Goal: Use online tool/utility: Utilize a website feature to perform a specific function

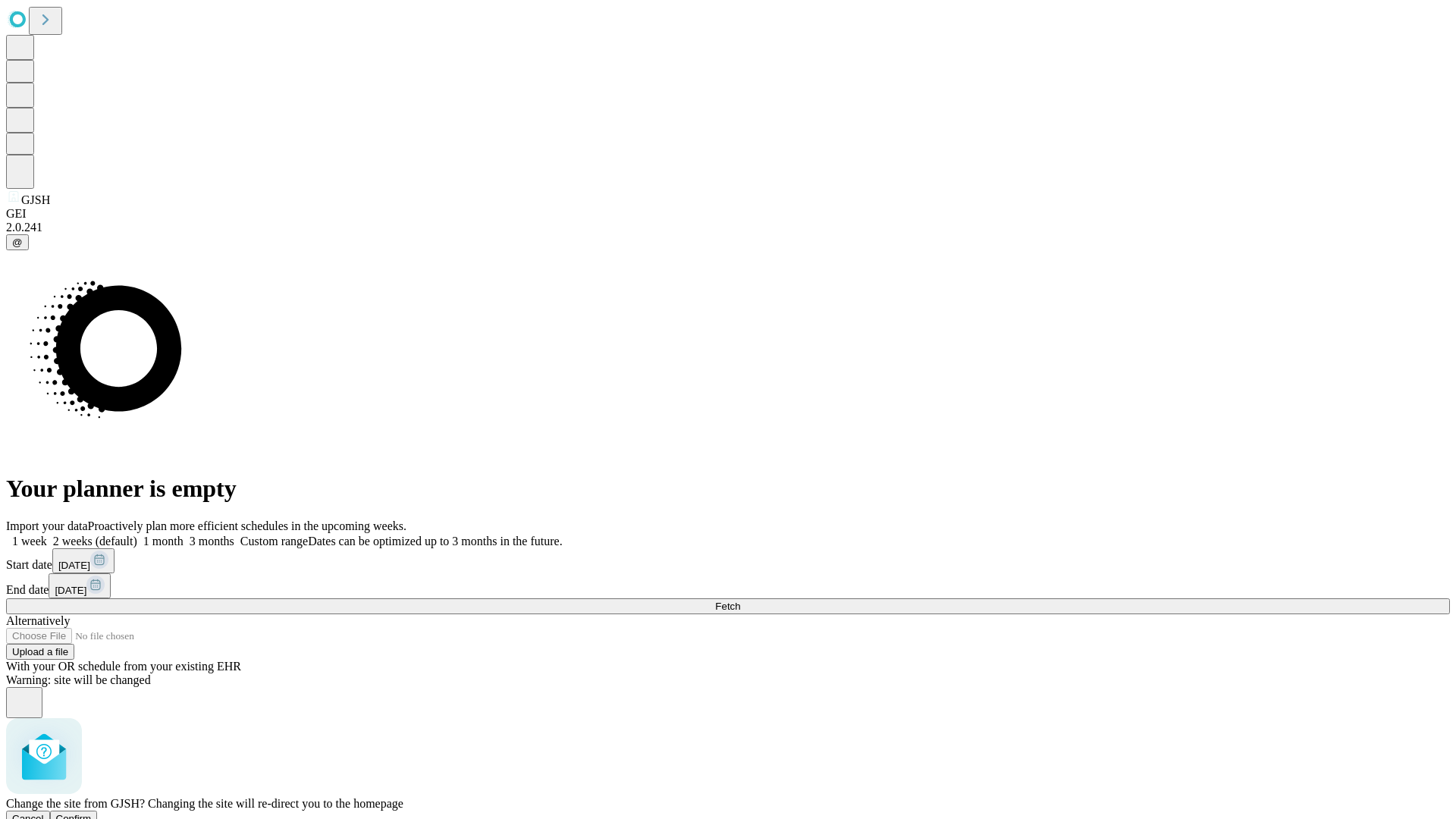
click at [92, 812] on span "Confirm" at bounding box center [74, 818] width 36 height 11
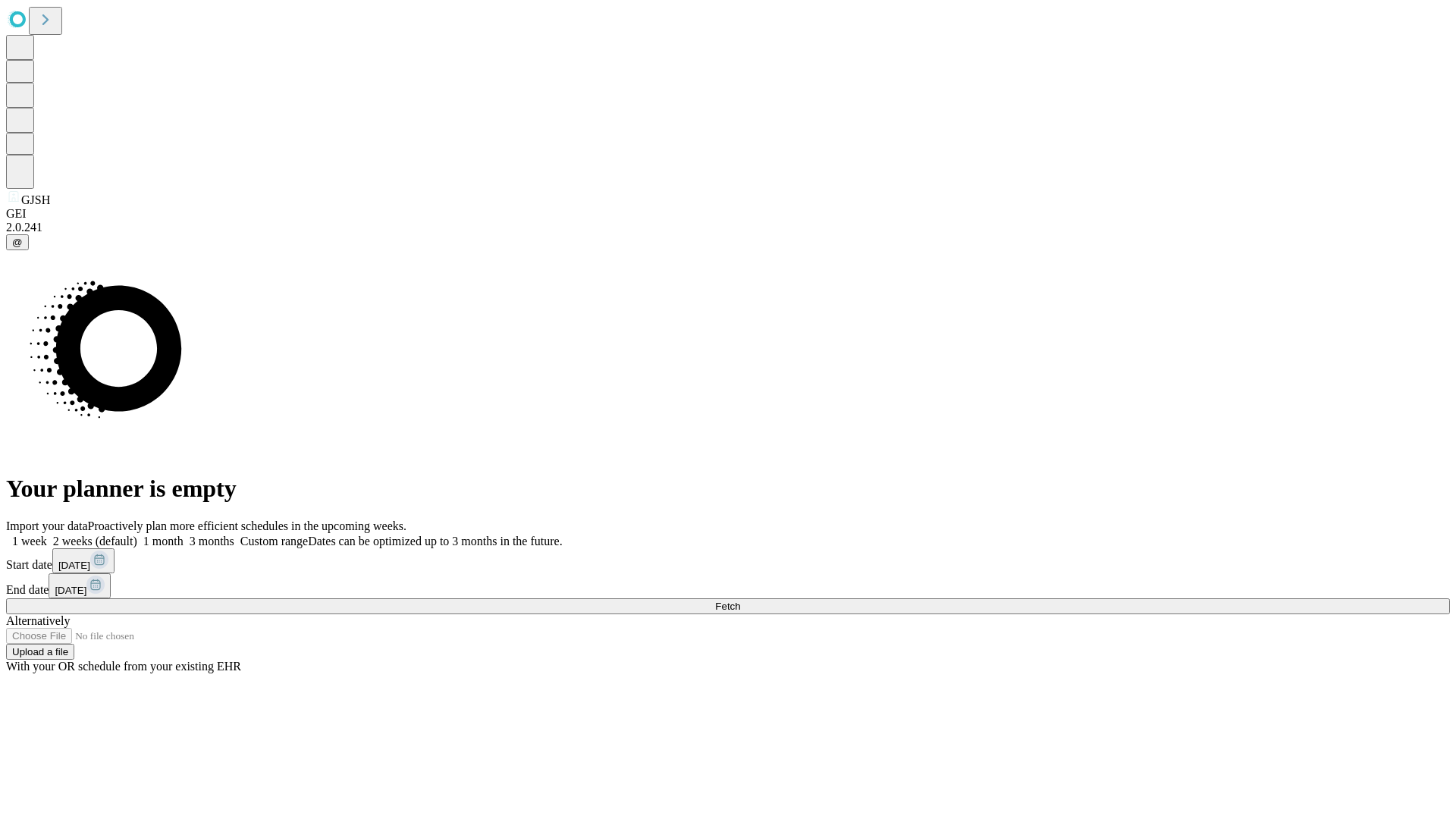
click at [47, 534] on label "1 week" at bounding box center [26, 541] width 41 height 13
click at [740, 601] on span "Fetch" at bounding box center [728, 606] width 25 height 11
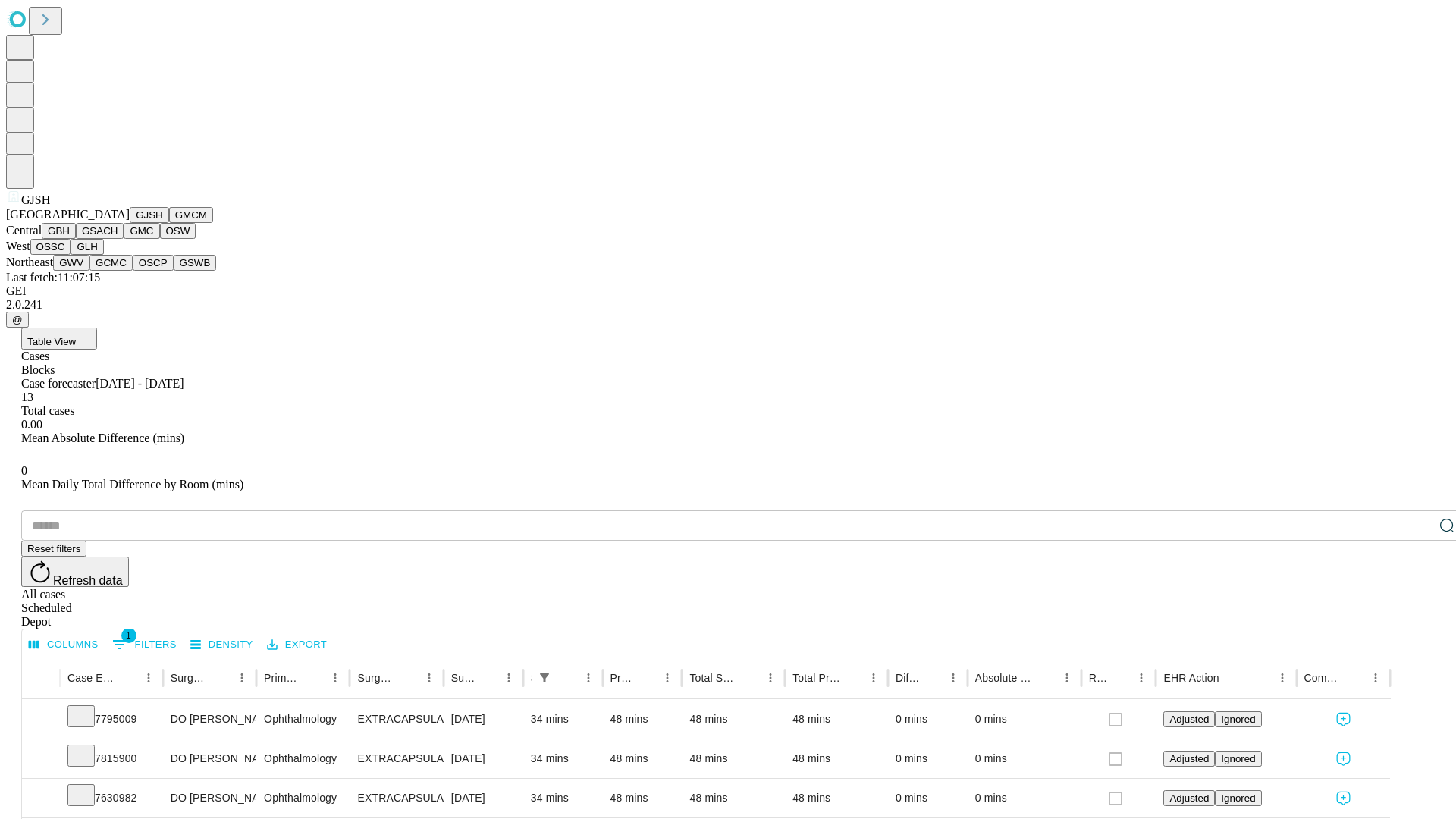
click at [169, 223] on button "GMCM" at bounding box center [191, 215] width 44 height 16
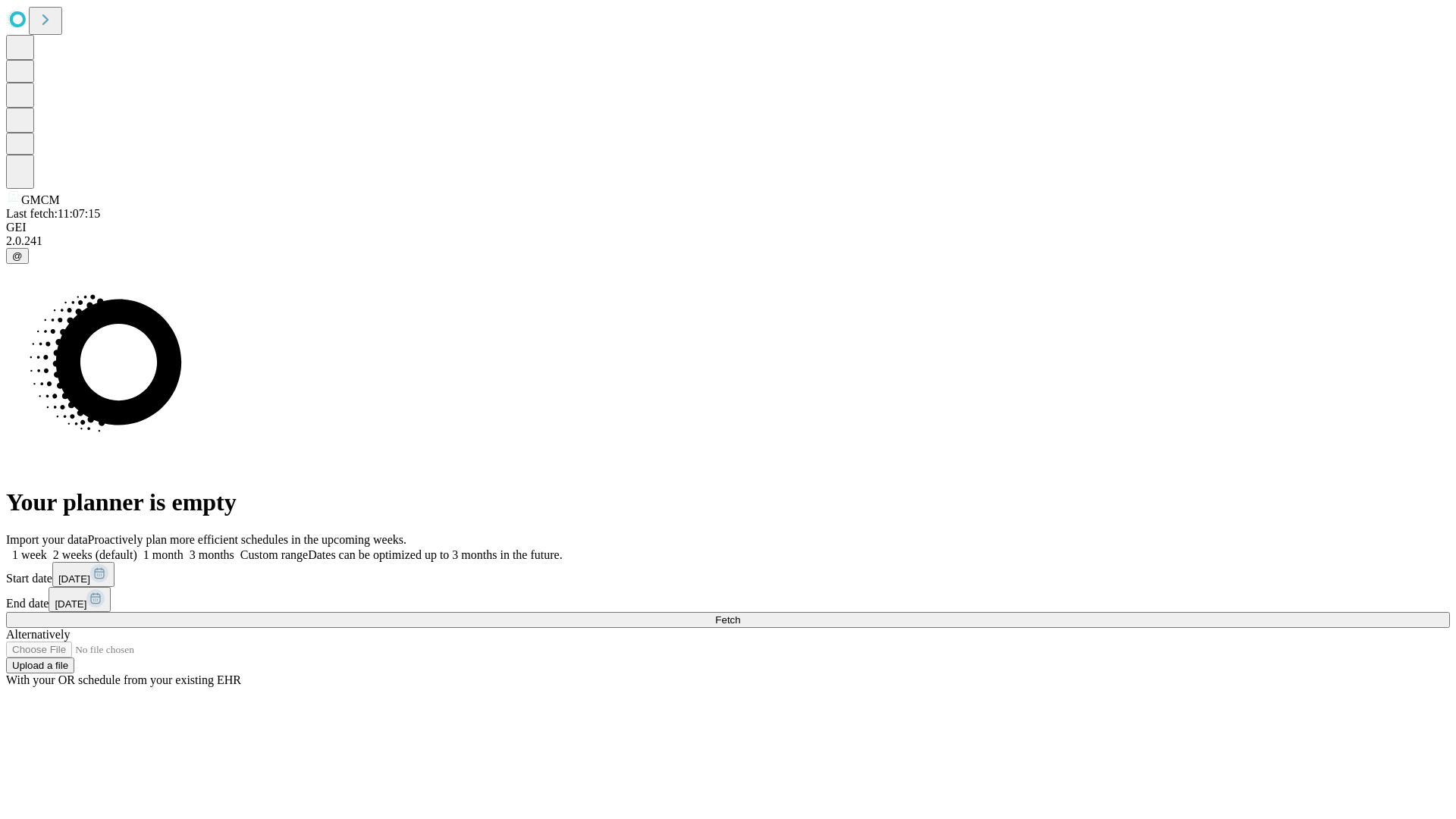
click at [47, 548] on label "1 week" at bounding box center [26, 554] width 41 height 13
click at [740, 614] on span "Fetch" at bounding box center [728, 619] width 25 height 11
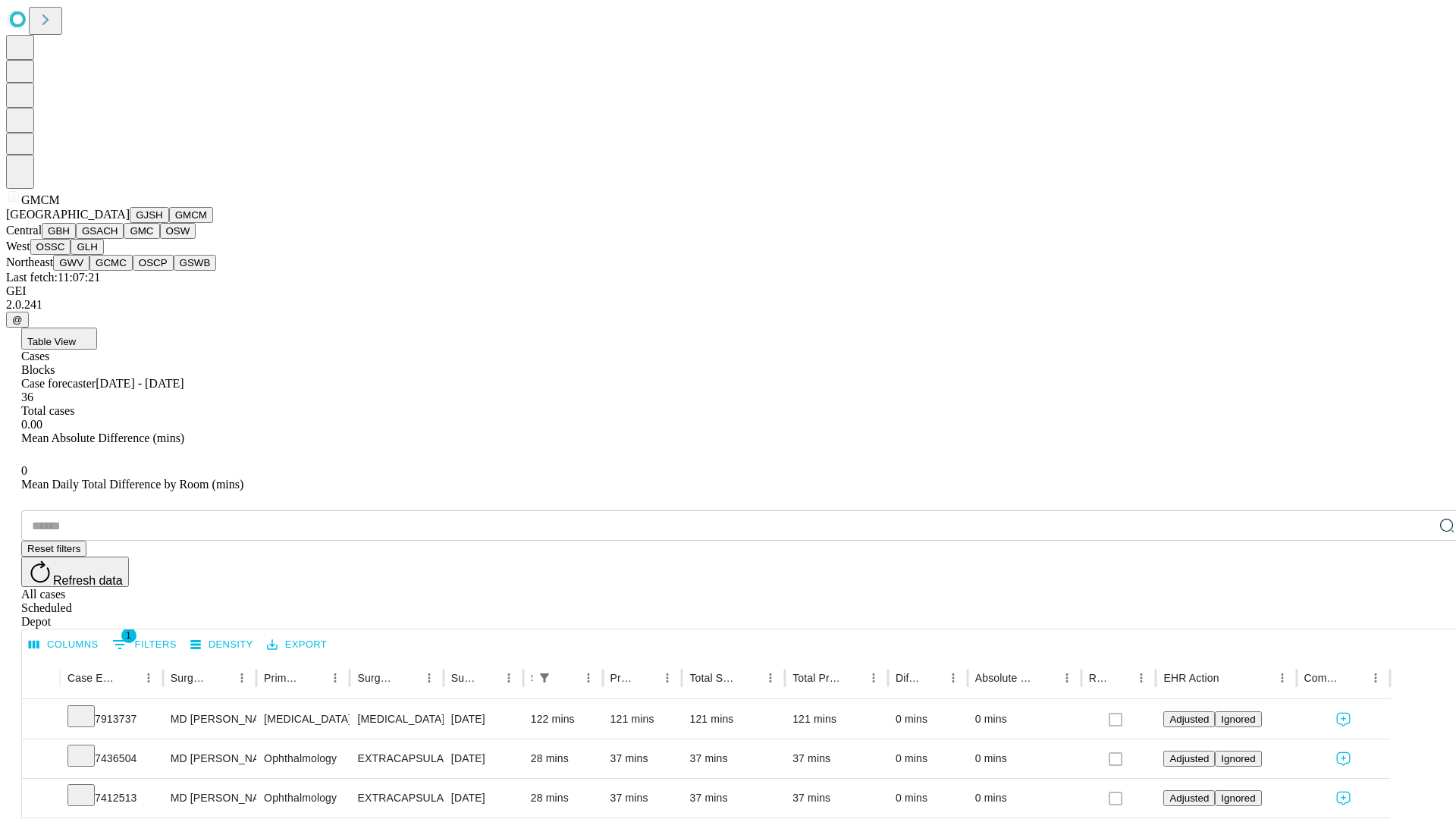
click at [76, 238] on button "GBH" at bounding box center [59, 231] width 34 height 16
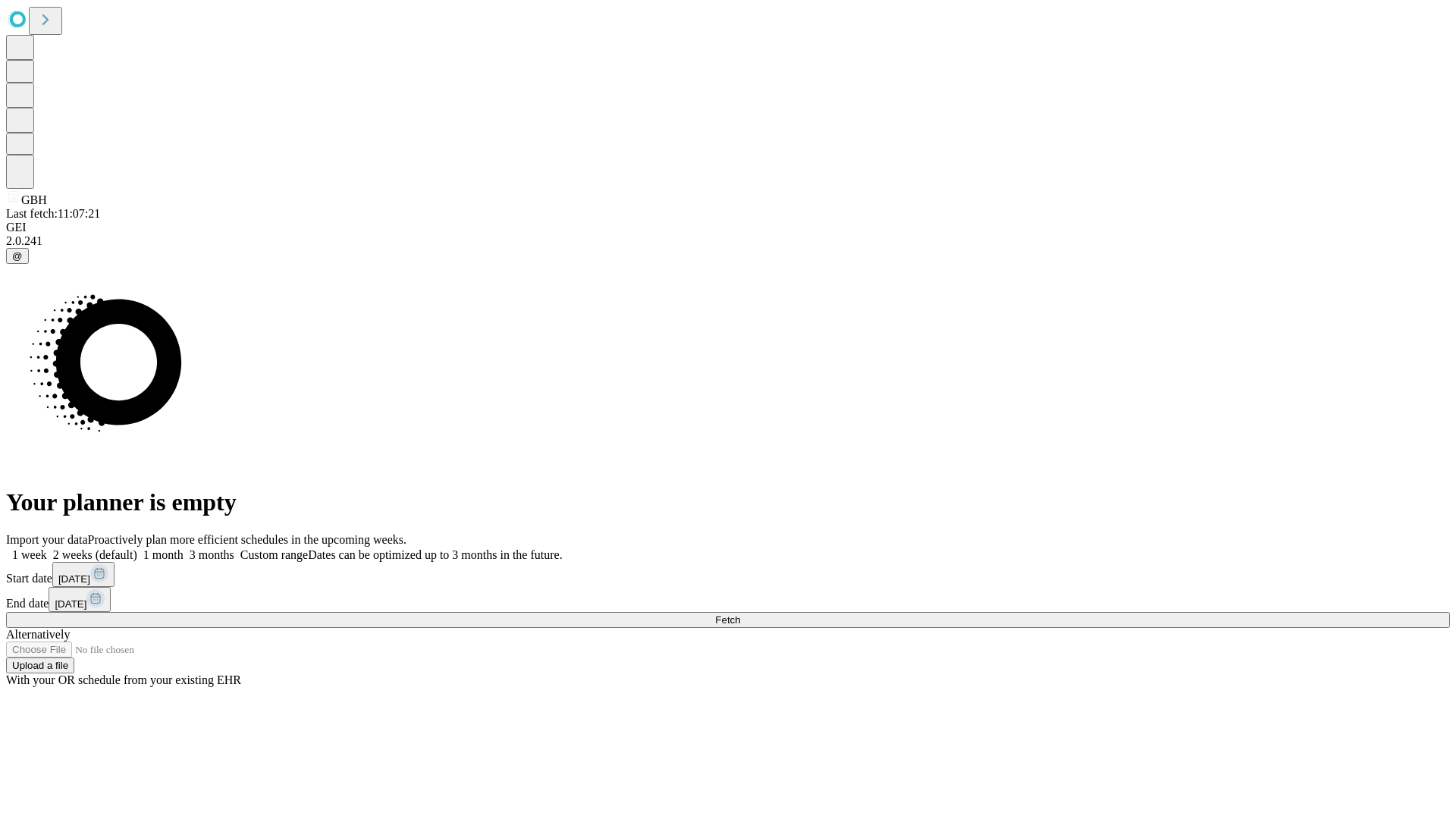
click at [47, 548] on label "1 week" at bounding box center [26, 554] width 41 height 13
click at [740, 614] on span "Fetch" at bounding box center [728, 619] width 25 height 11
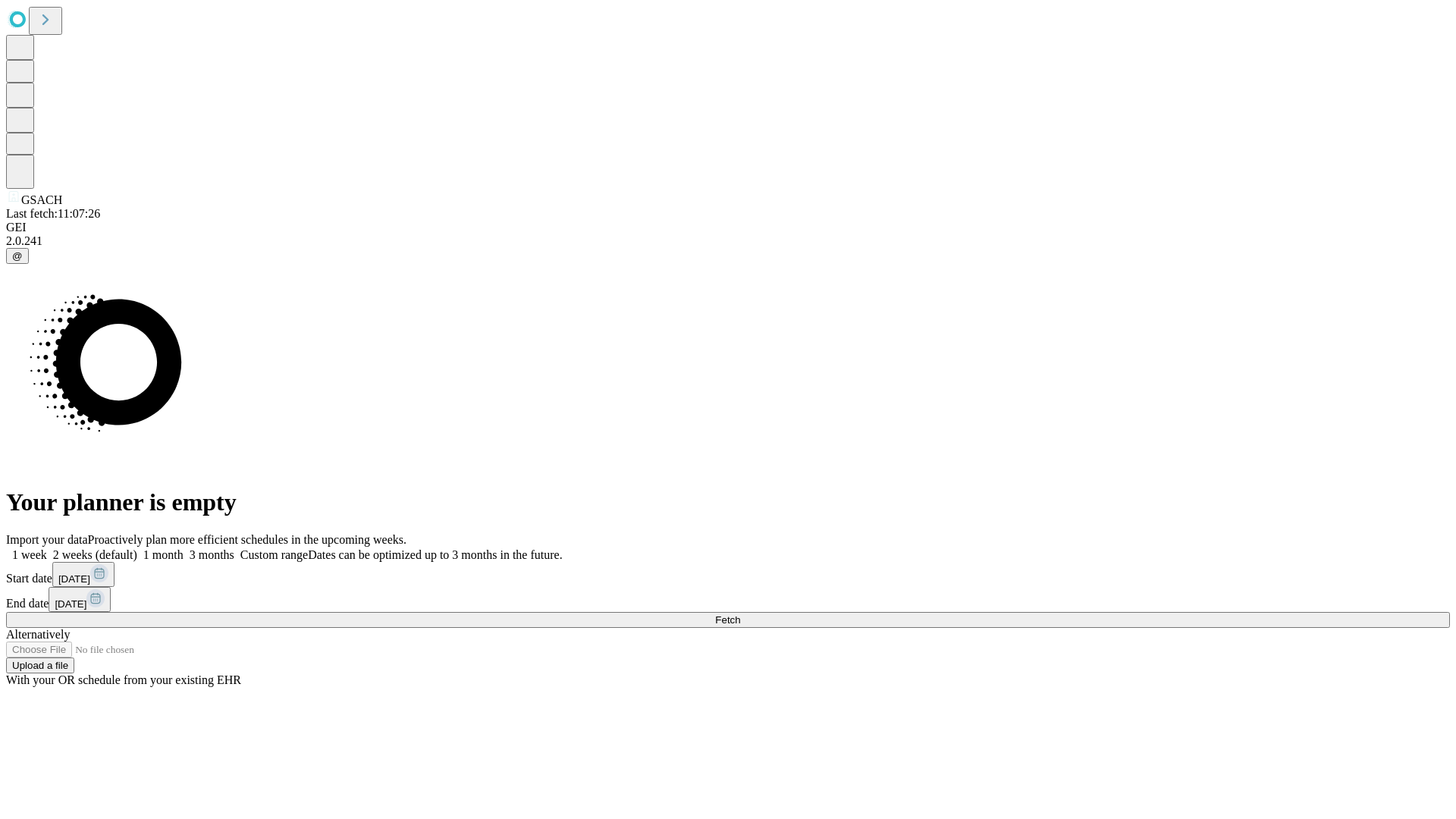
click at [47, 548] on label "1 week" at bounding box center [26, 554] width 41 height 13
click at [740, 614] on span "Fetch" at bounding box center [728, 619] width 25 height 11
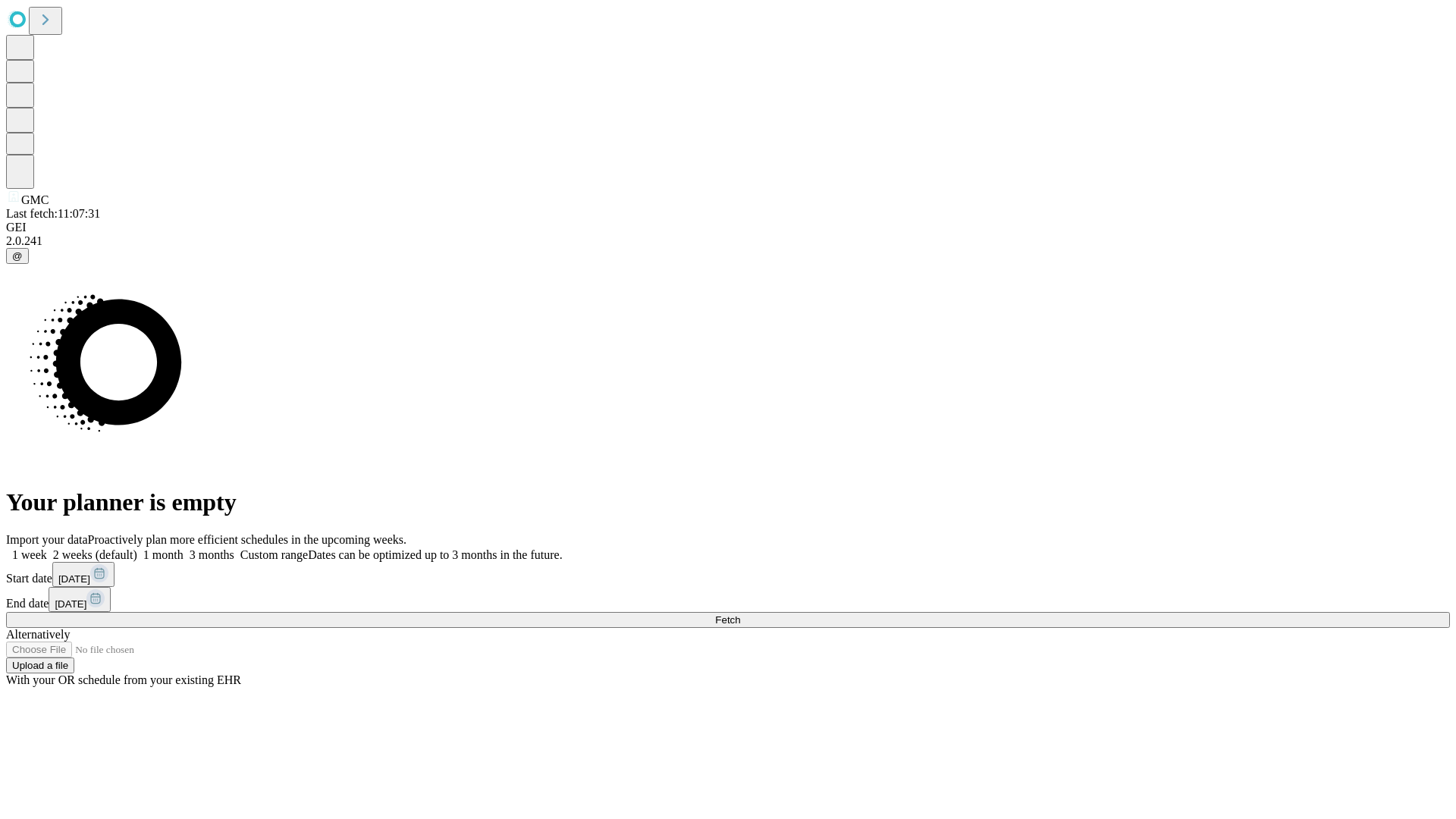
click at [740, 614] on span "Fetch" at bounding box center [728, 619] width 25 height 11
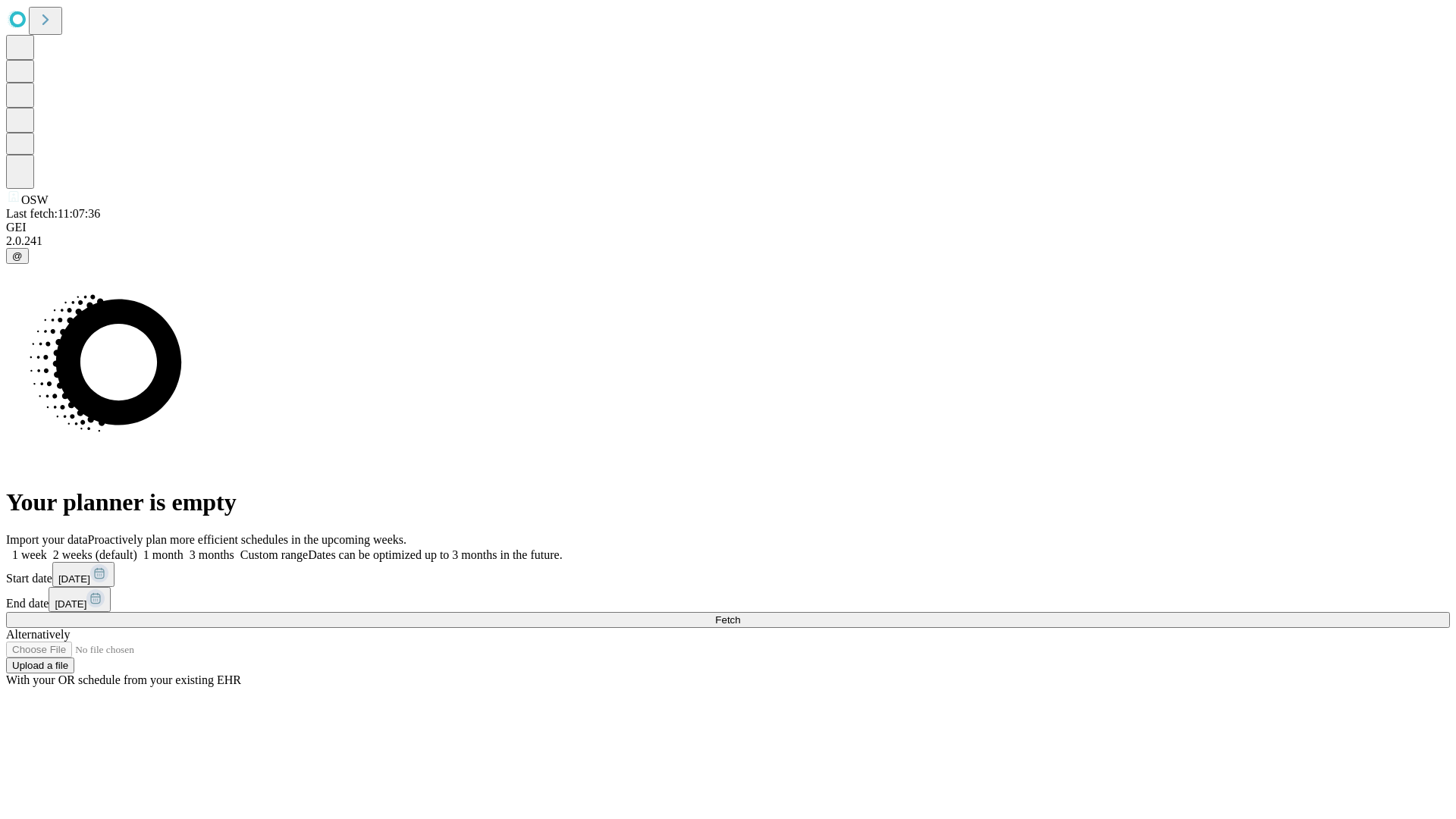
click at [47, 548] on label "1 week" at bounding box center [26, 554] width 41 height 13
click at [740, 614] on span "Fetch" at bounding box center [728, 619] width 25 height 11
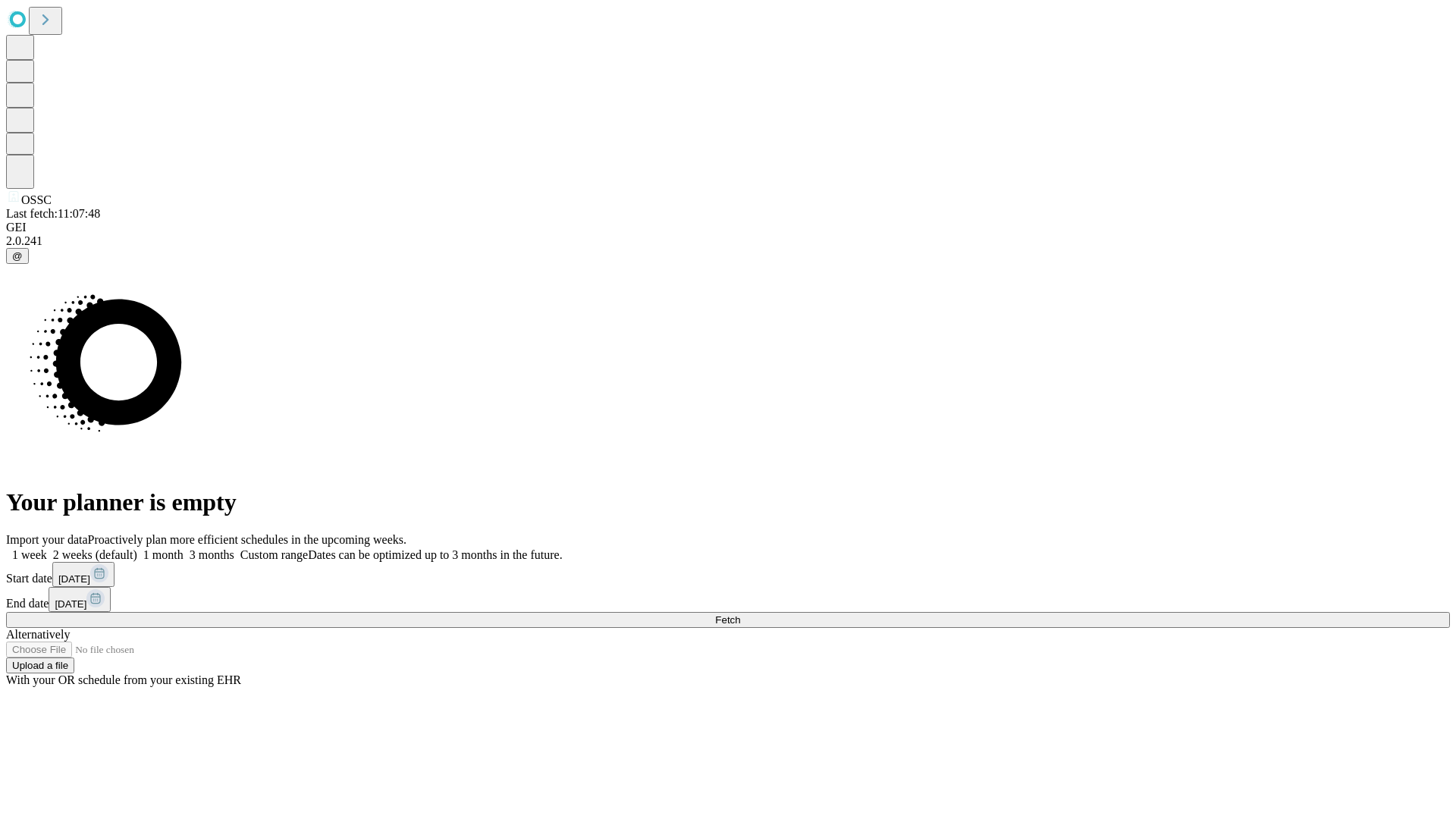
click at [47, 548] on label "1 week" at bounding box center [26, 554] width 41 height 13
click at [740, 614] on span "Fetch" at bounding box center [728, 619] width 25 height 11
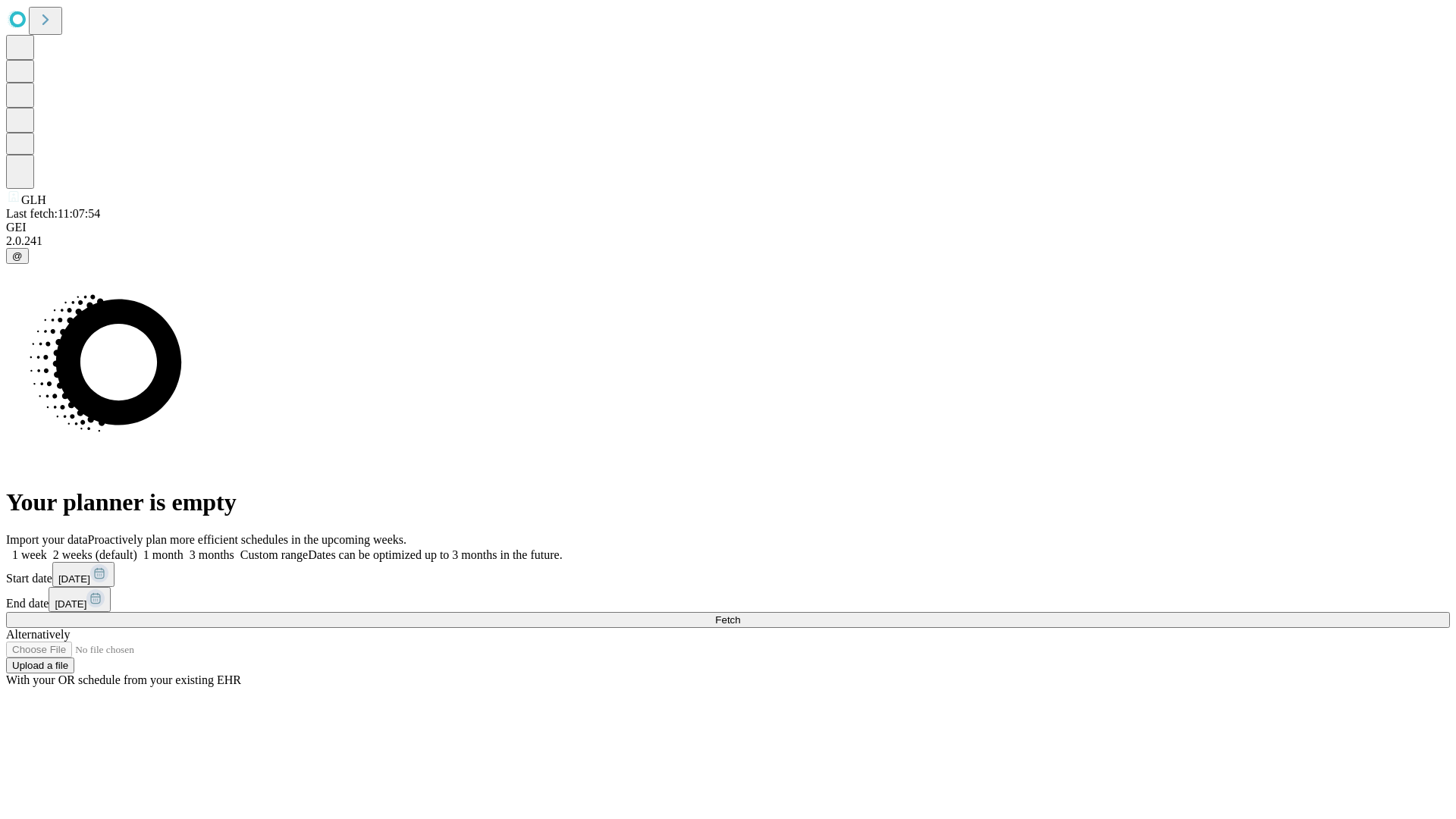
click at [47, 548] on label "1 week" at bounding box center [26, 554] width 41 height 13
click at [740, 614] on span "Fetch" at bounding box center [728, 619] width 25 height 11
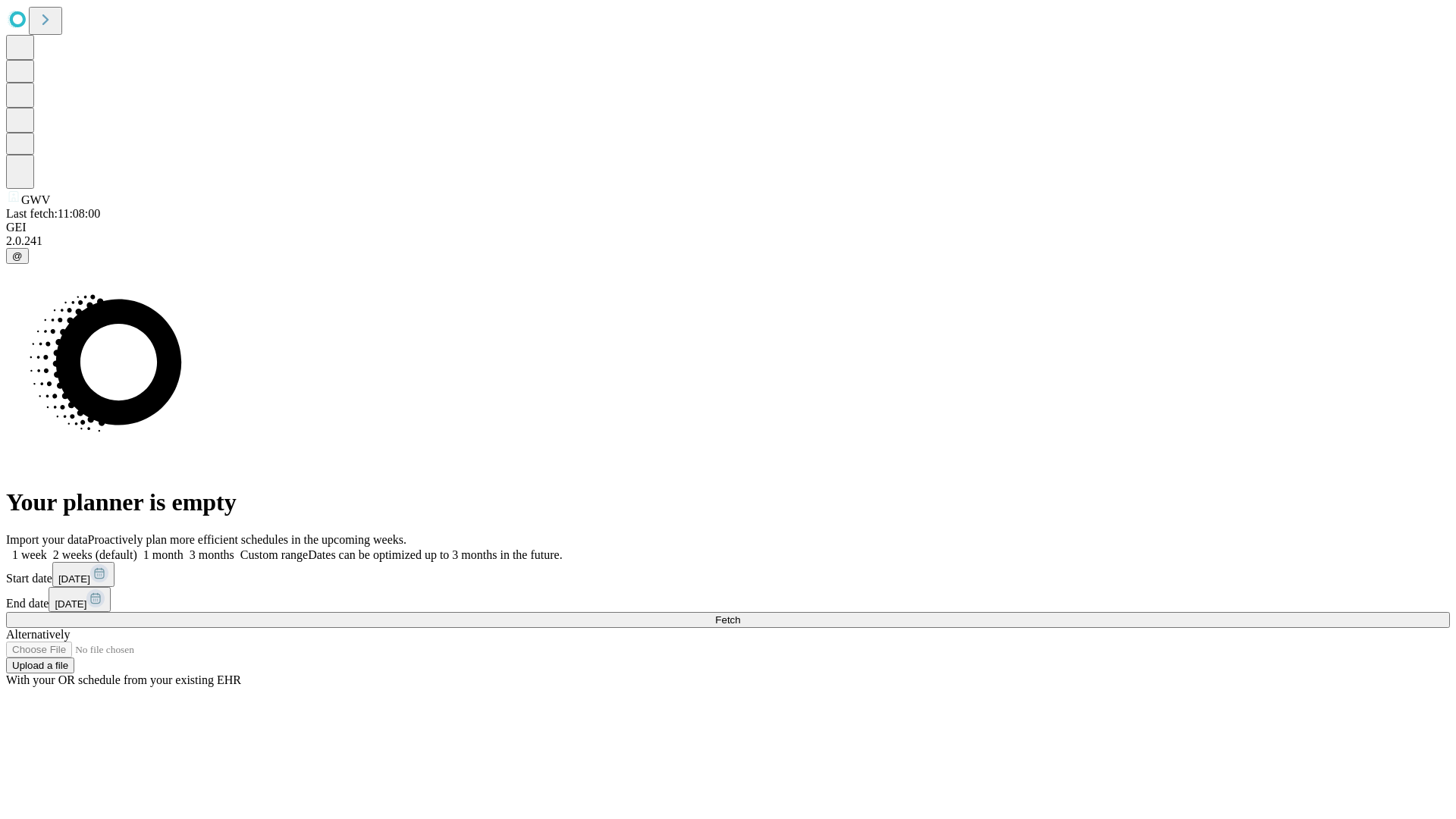
click at [47, 548] on label "1 week" at bounding box center [26, 554] width 41 height 13
click at [740, 614] on span "Fetch" at bounding box center [728, 619] width 25 height 11
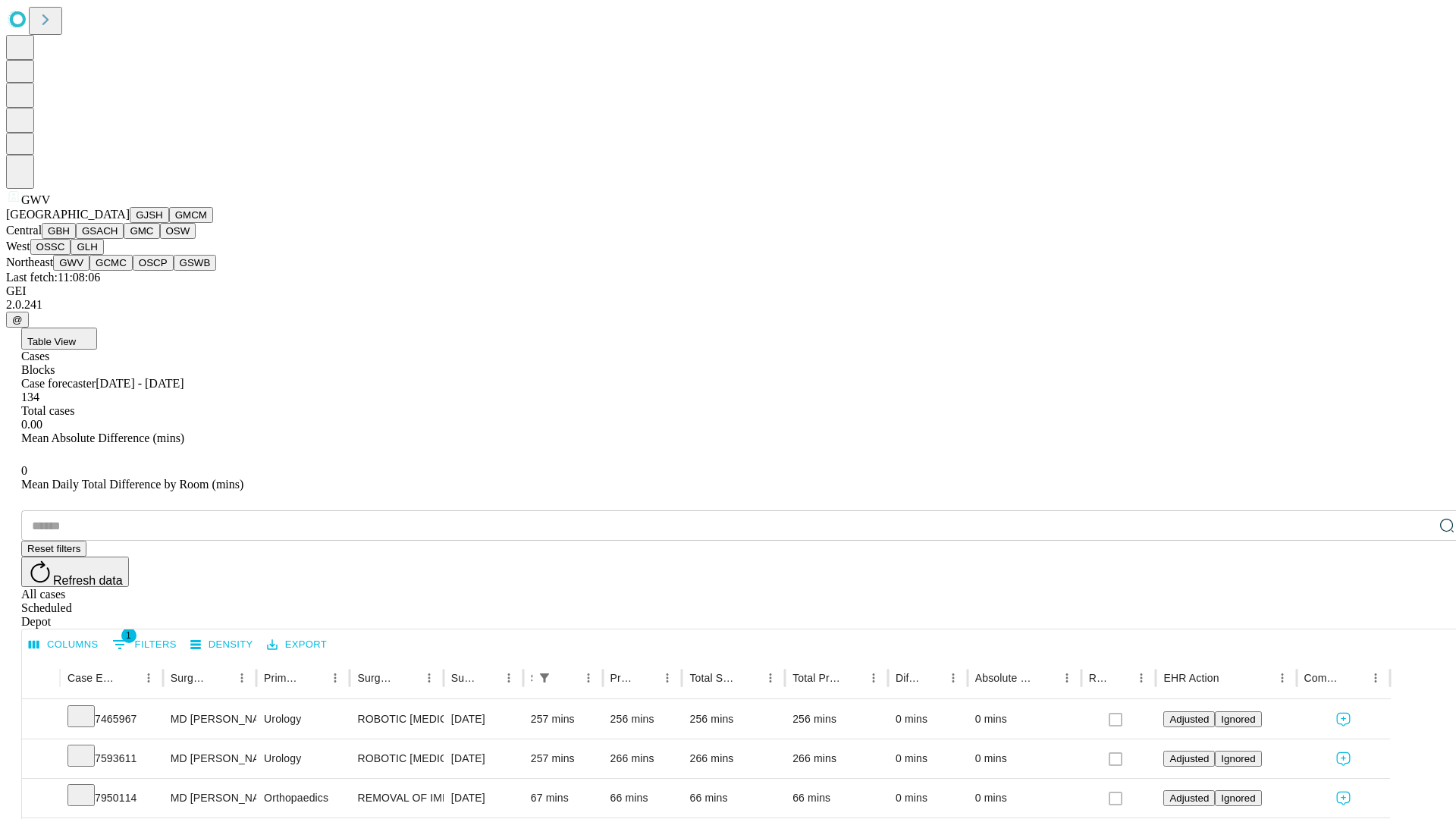
click at [117, 270] on button "GCMC" at bounding box center [112, 262] width 44 height 16
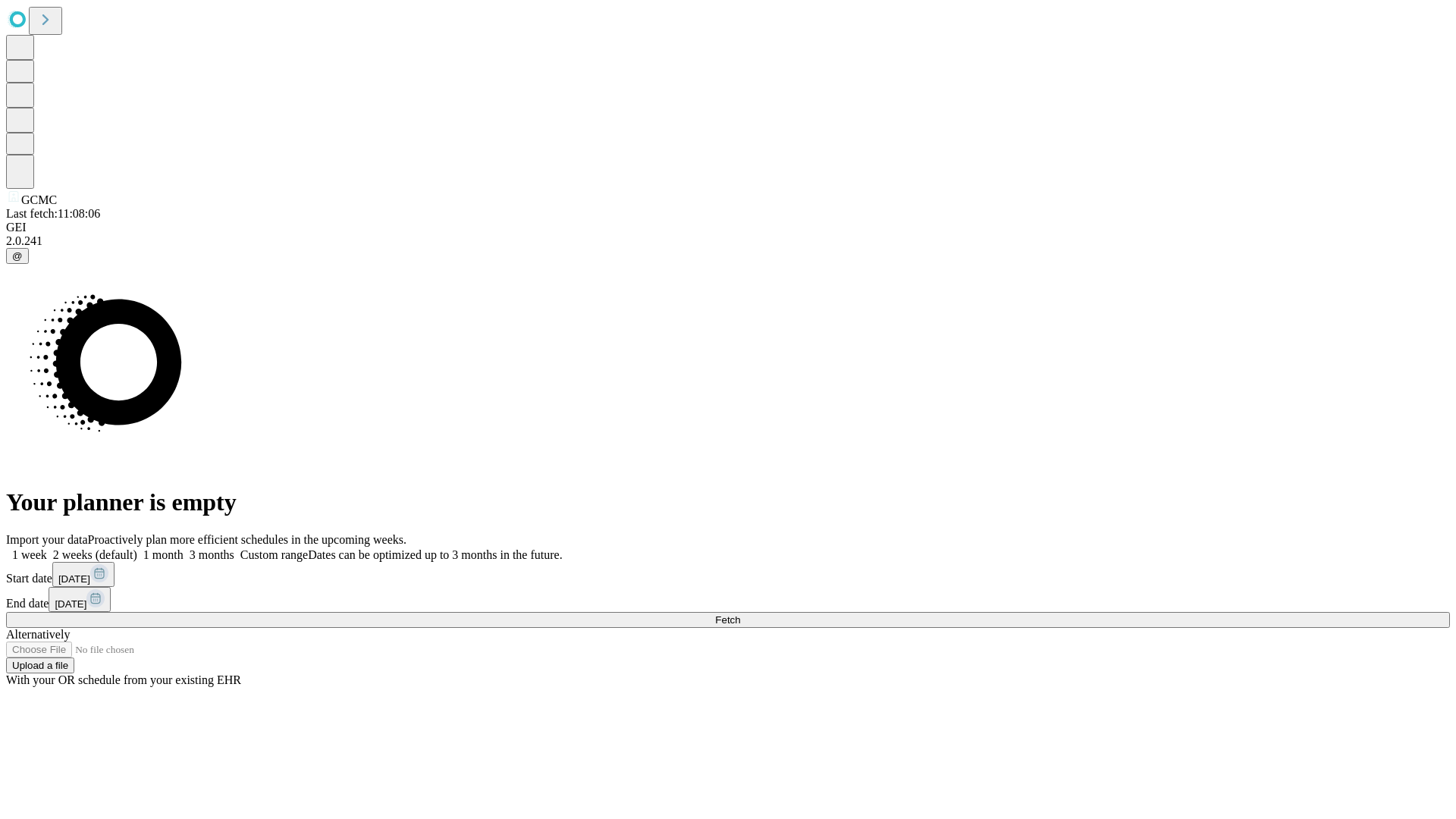
click at [740, 614] on span "Fetch" at bounding box center [728, 619] width 25 height 11
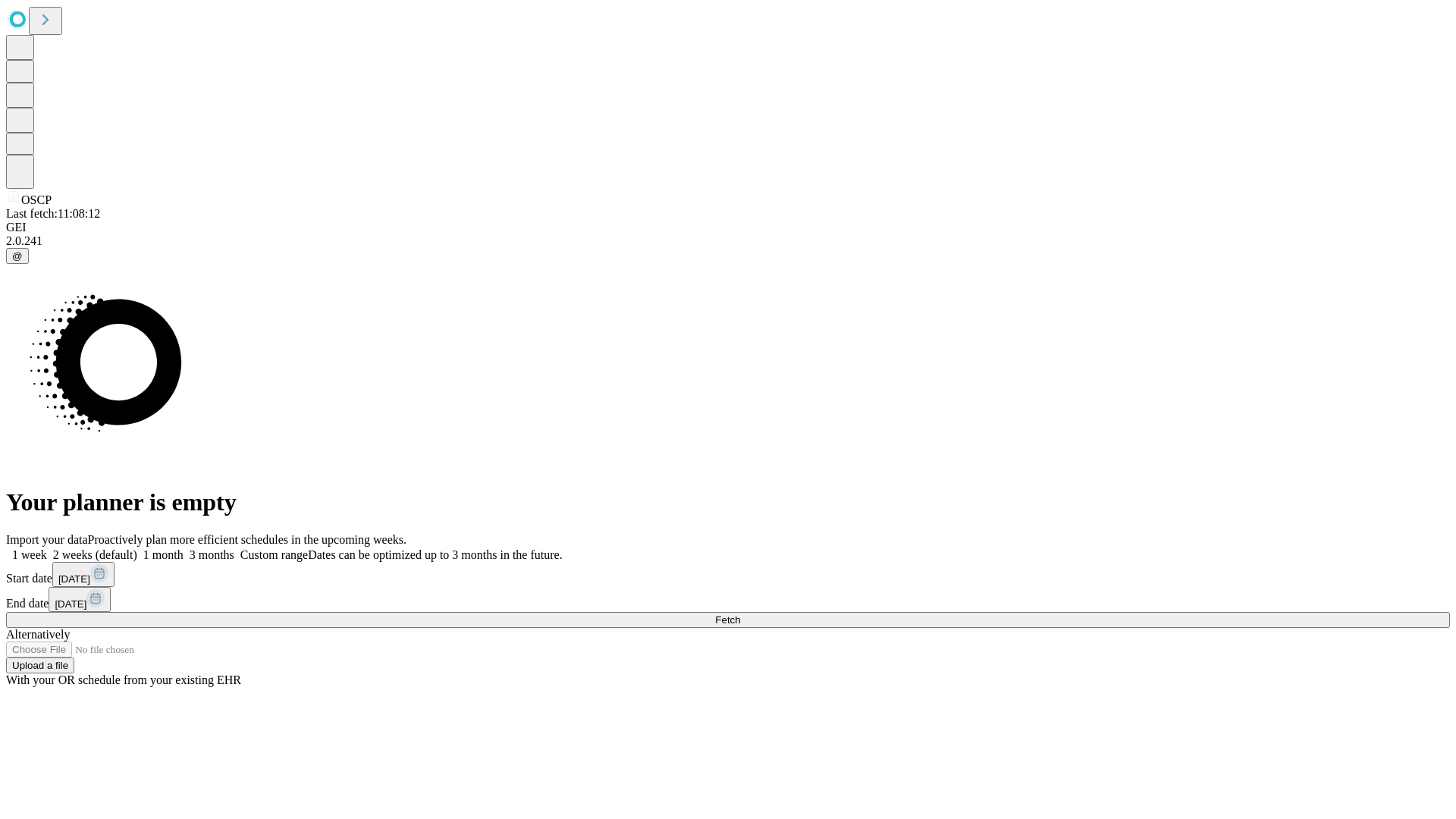
click at [47, 548] on label "1 week" at bounding box center [26, 554] width 41 height 13
click at [740, 614] on span "Fetch" at bounding box center [728, 619] width 25 height 11
